Goal: Information Seeking & Learning: Learn about a topic

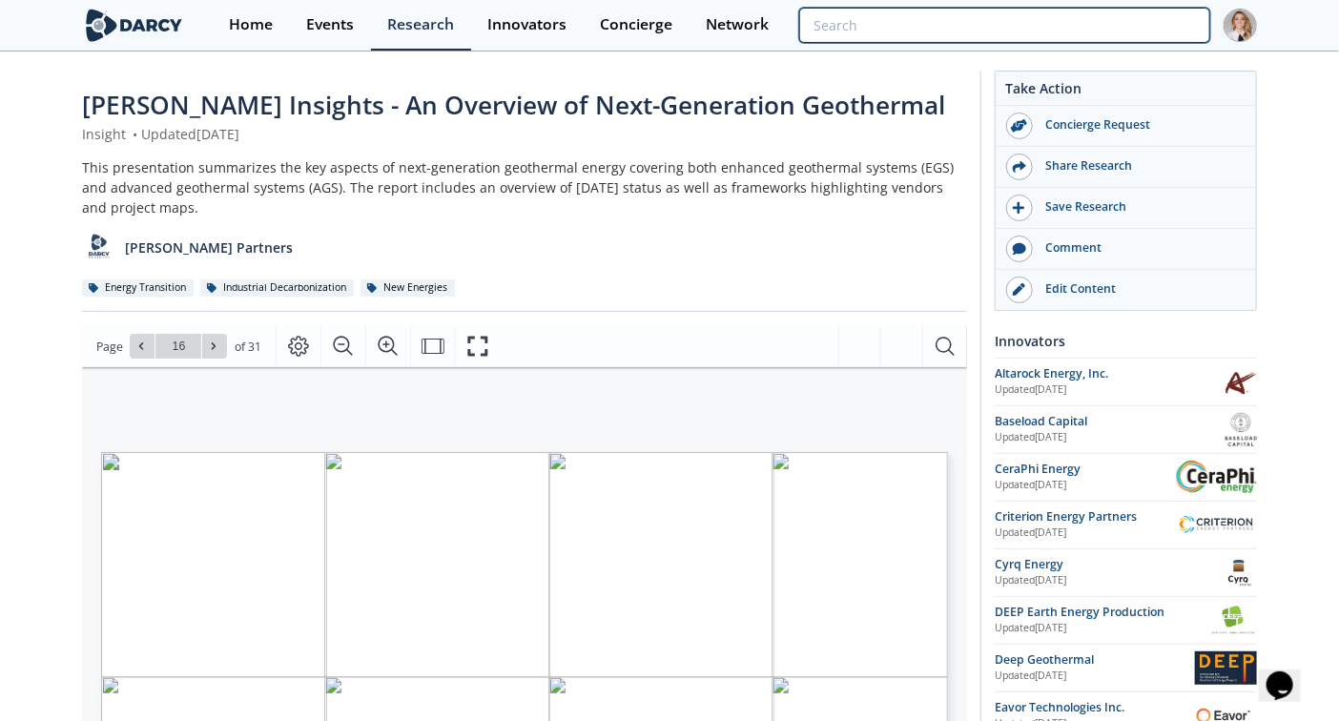
drag, startPoint x: 0, startPoint y: 0, endPoint x: 1123, endPoint y: 29, distance: 1122.9
click at [1123, 29] on input "search" at bounding box center [1004, 25] width 411 height 35
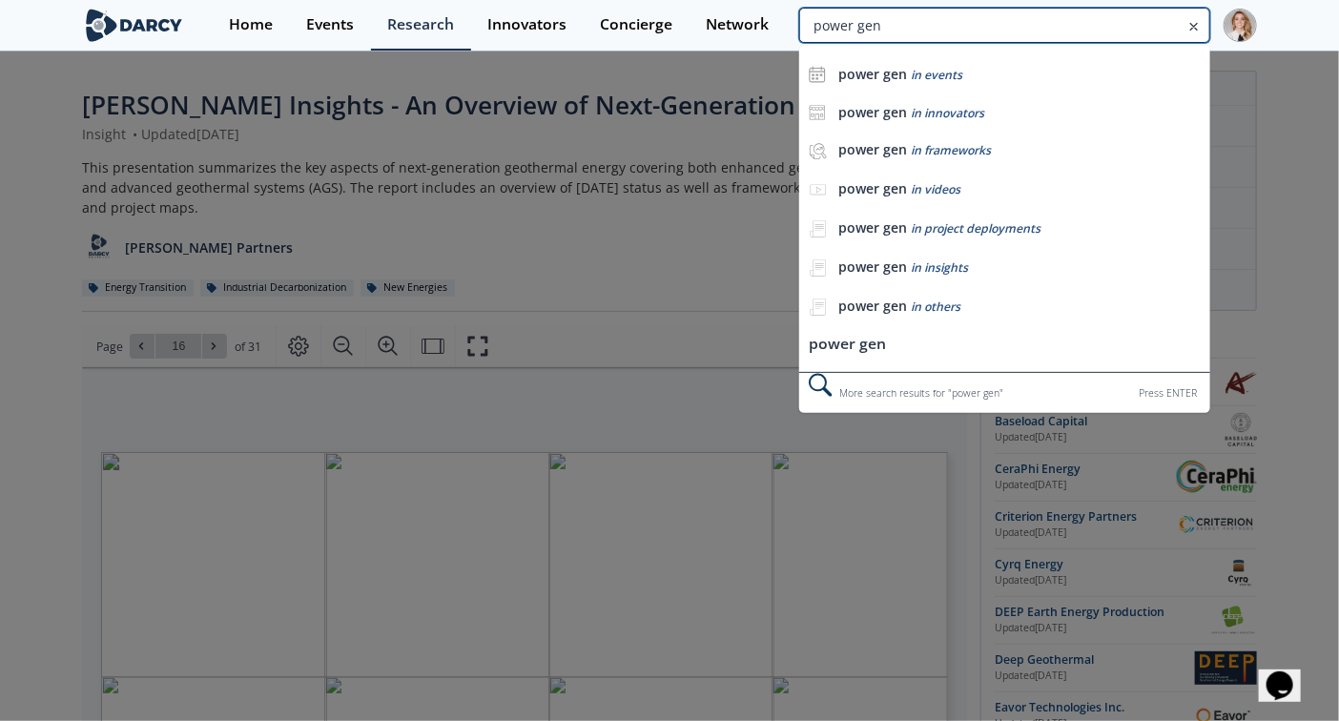
type input "power gen"
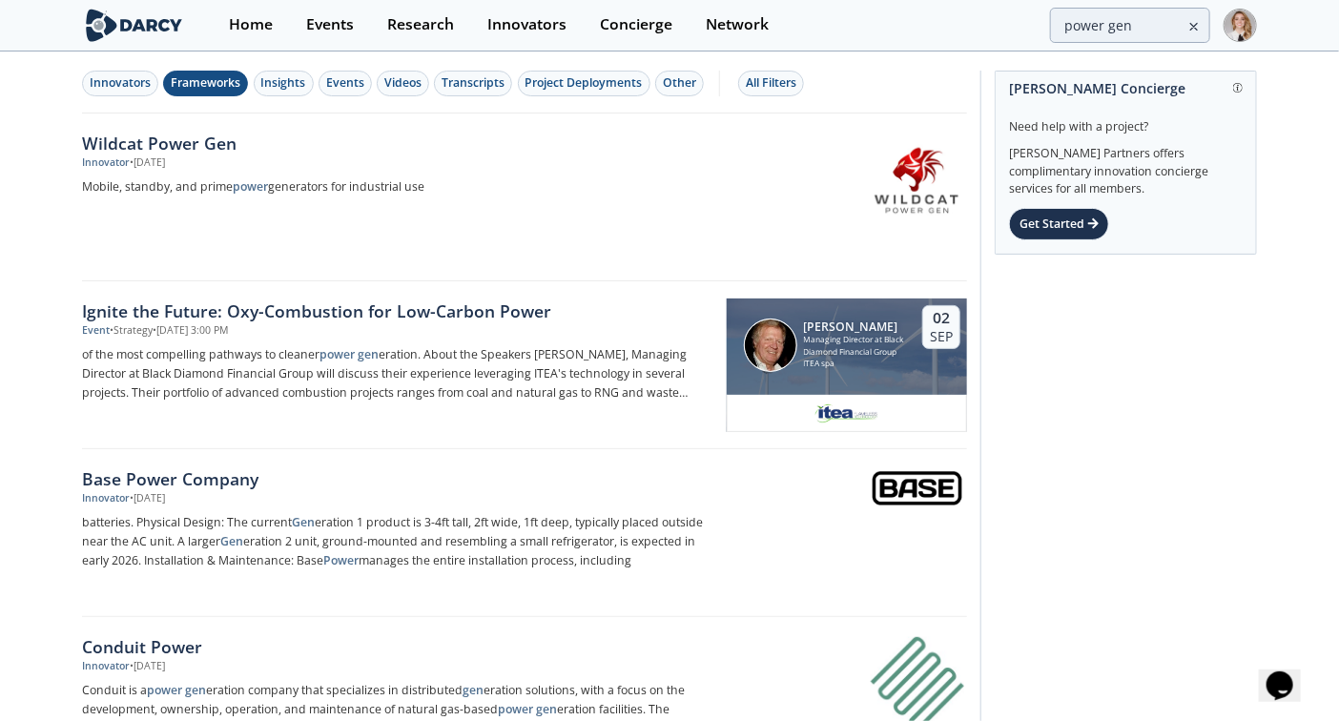
click at [226, 74] on div "Frameworks" at bounding box center [206, 82] width 70 height 17
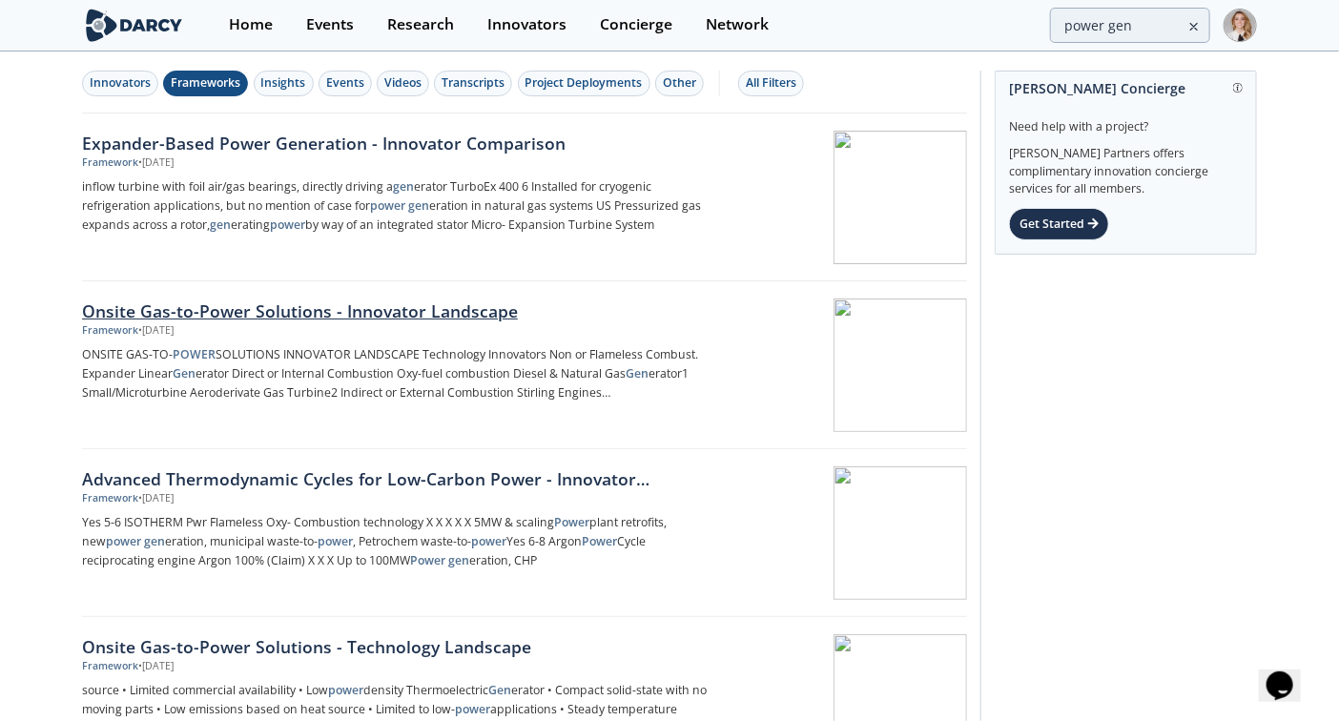
click at [368, 308] on div "Onsite Gas-to-Power Solutions - Innovator Landscape" at bounding box center [397, 311] width 631 height 25
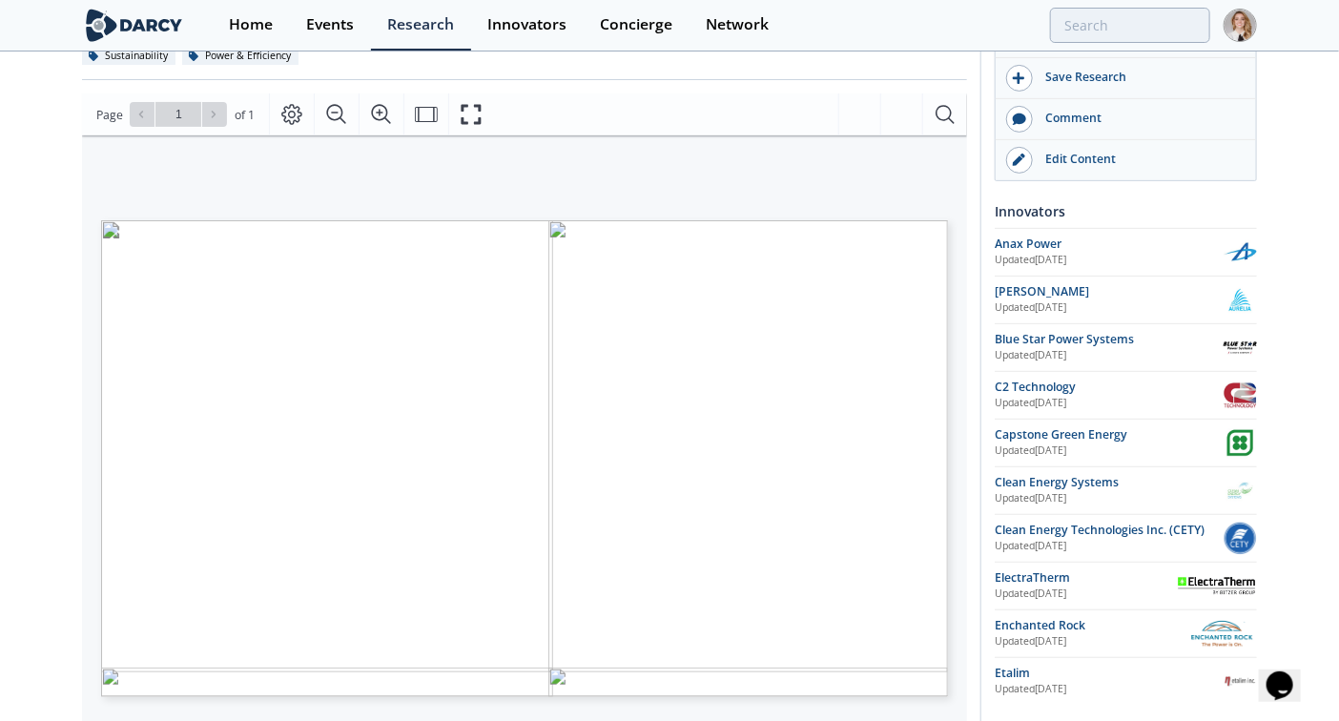
scroll to position [318, 0]
